Goal: Book appointment/travel/reservation

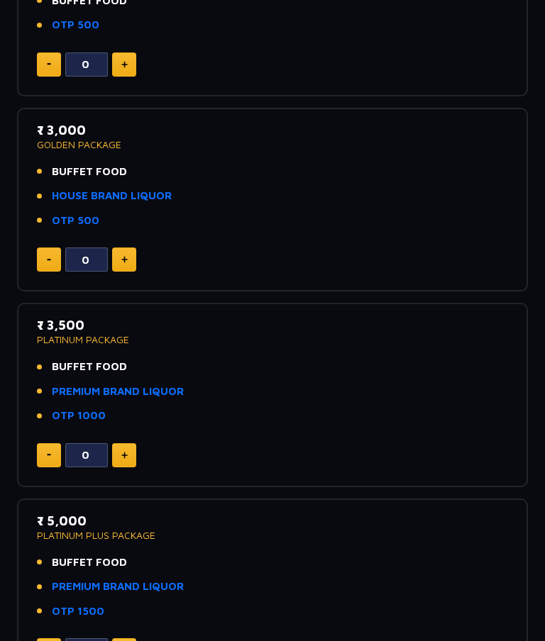
scroll to position [337, 0]
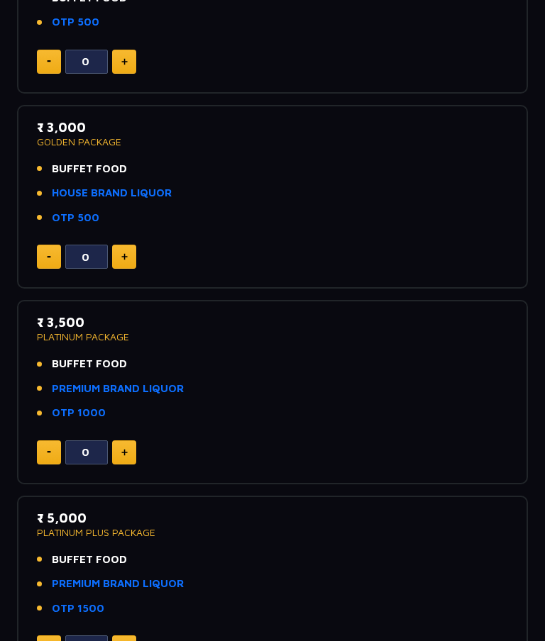
click at [119, 440] on button at bounding box center [124, 452] width 24 height 24
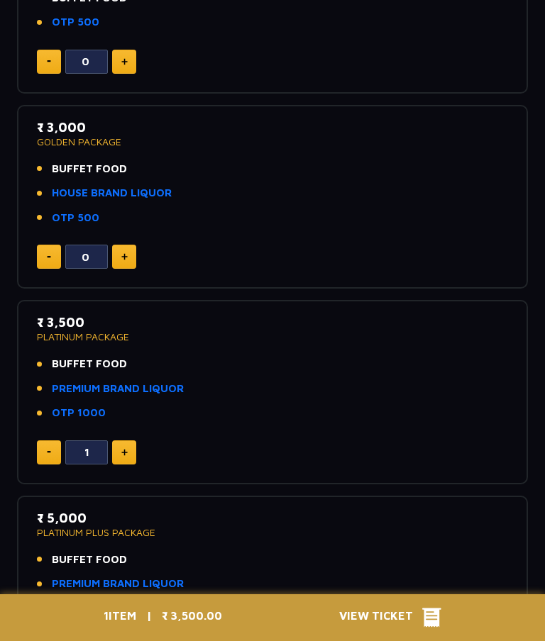
click at [120, 440] on button at bounding box center [124, 452] width 24 height 24
click at [47, 442] on button at bounding box center [49, 452] width 24 height 24
click at [43, 440] on button at bounding box center [49, 452] width 24 height 24
type input "0"
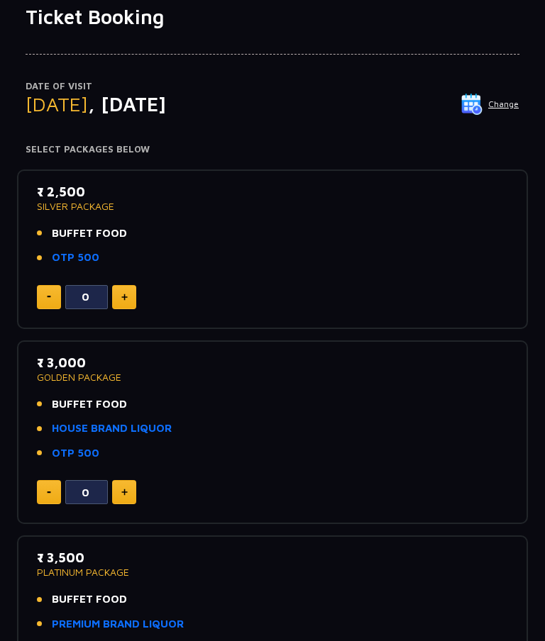
scroll to position [0, 0]
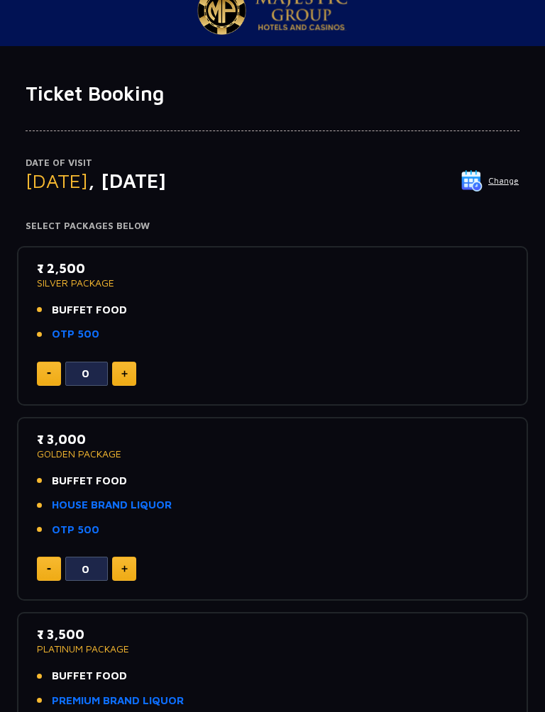
scroll to position [24, 0]
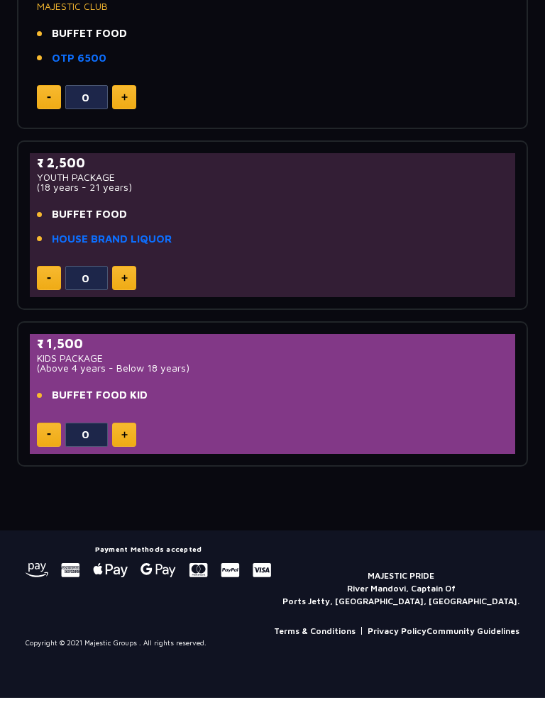
scroll to position [1045, 0]
